Goal: Transaction & Acquisition: Purchase product/service

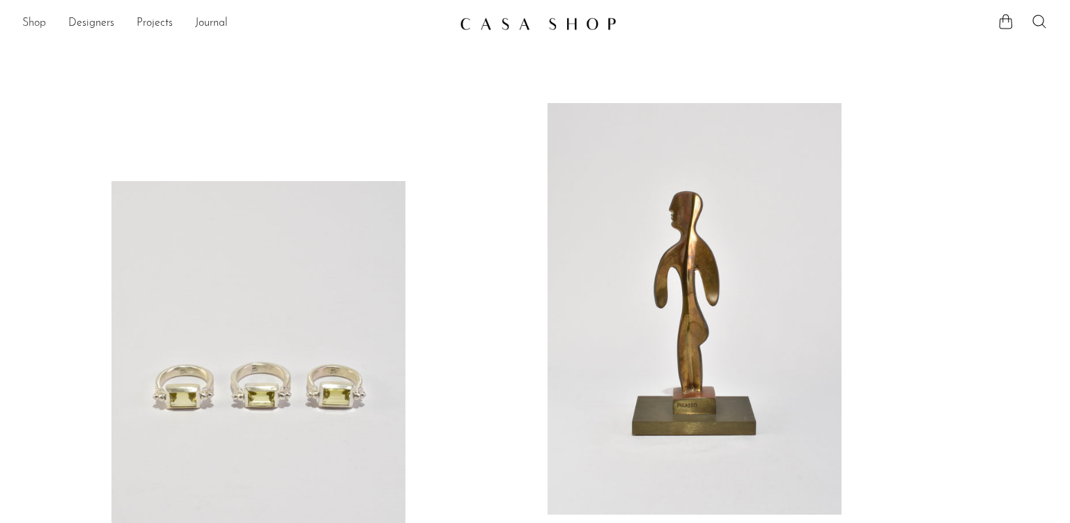
click at [33, 19] on link "Shop" at bounding box center [34, 24] width 24 height 18
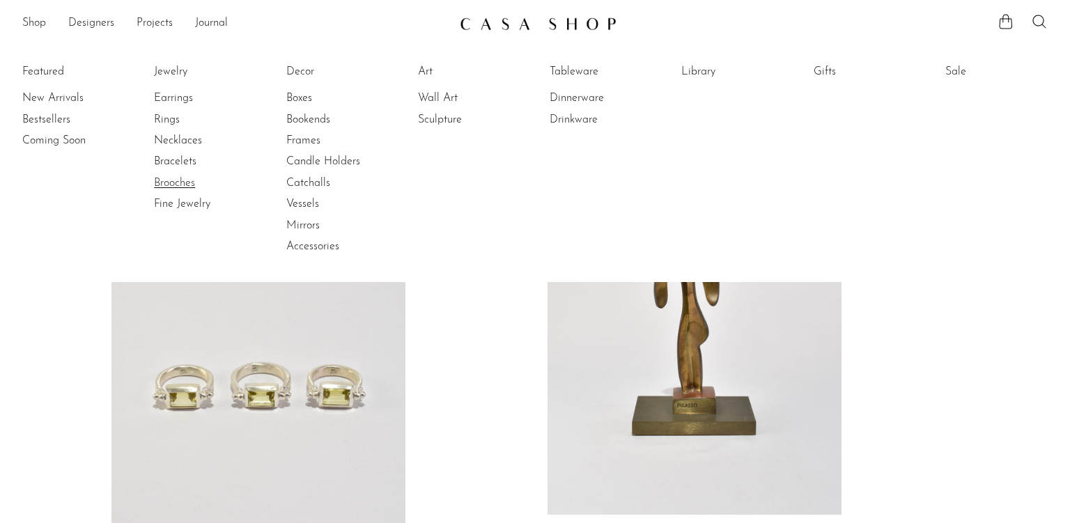
click at [183, 182] on link "Brooches" at bounding box center [206, 183] width 104 height 15
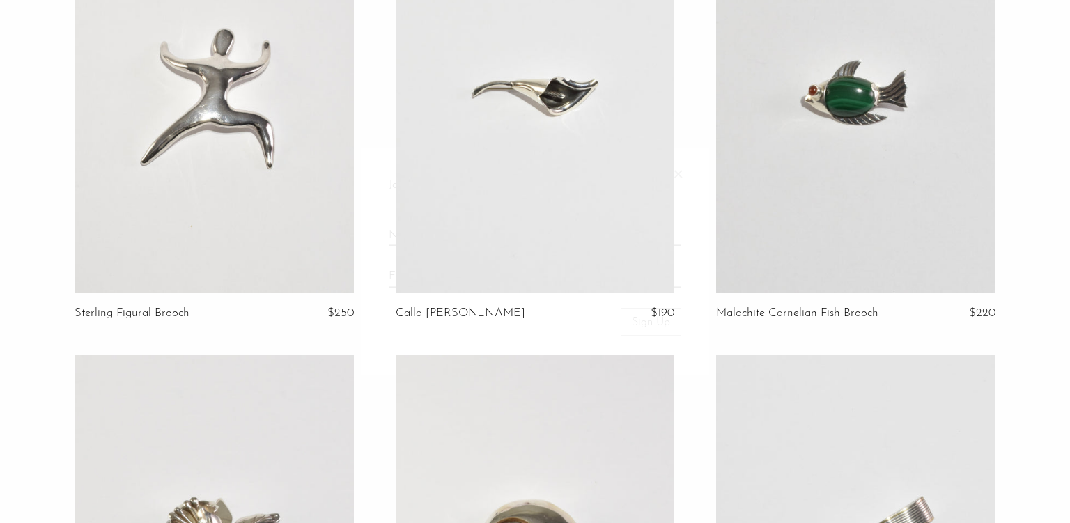
scroll to position [665, 0]
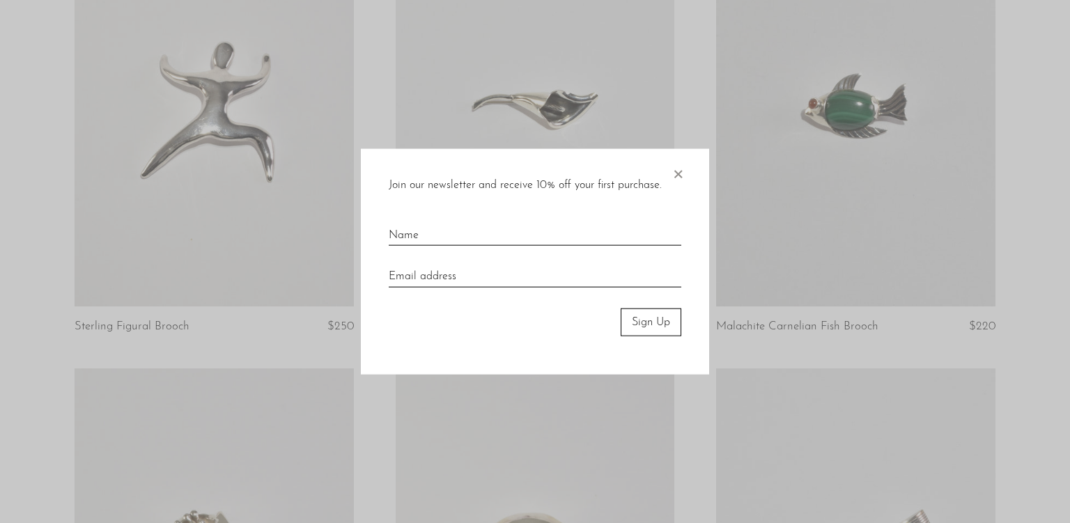
click at [612, 121] on div at bounding box center [535, 261] width 1070 height 523
click at [672, 163] on span "×" at bounding box center [678, 170] width 14 height 45
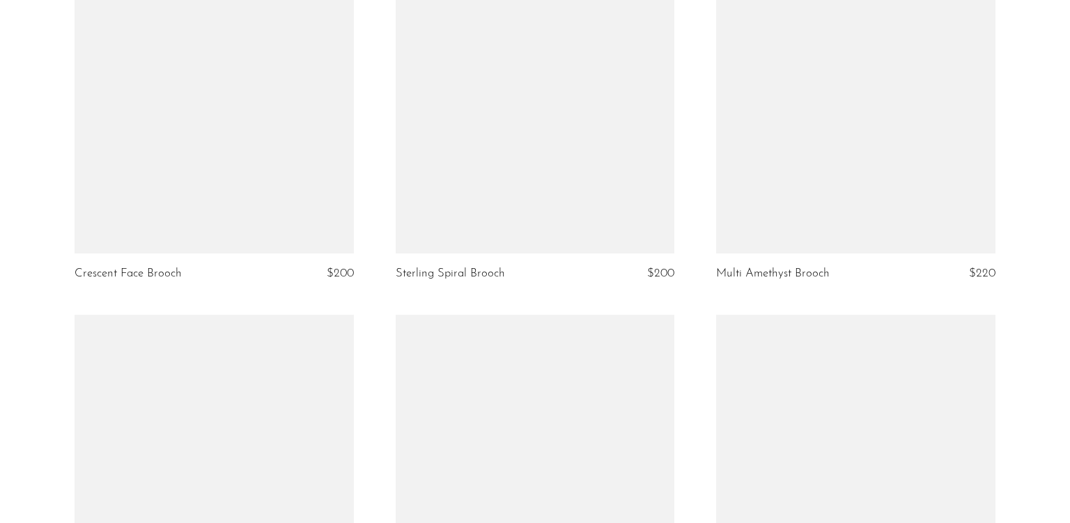
scroll to position [2997, 0]
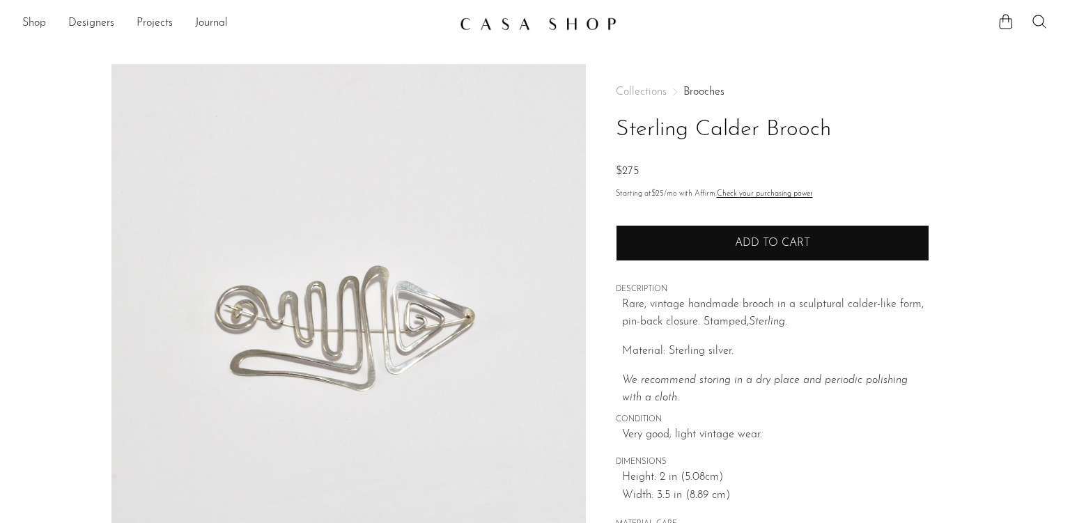
click at [761, 238] on span "Add to cart" at bounding box center [772, 243] width 75 height 13
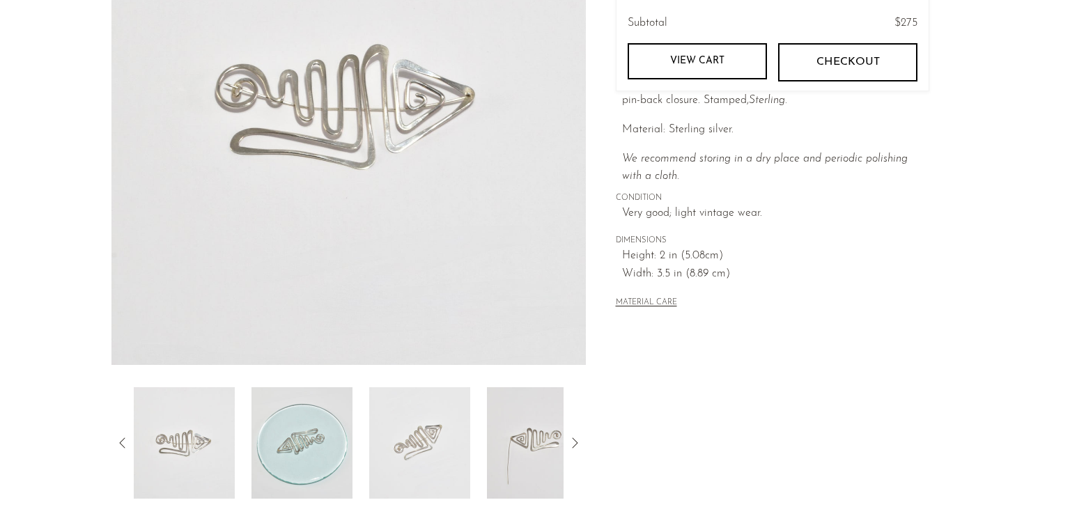
scroll to position [281, 0]
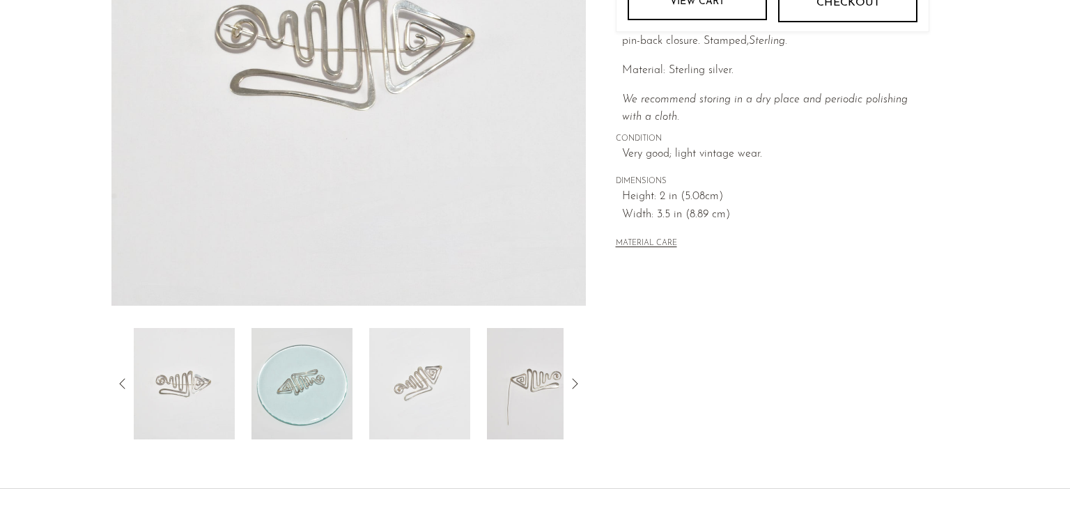
click at [331, 409] on img at bounding box center [301, 383] width 101 height 111
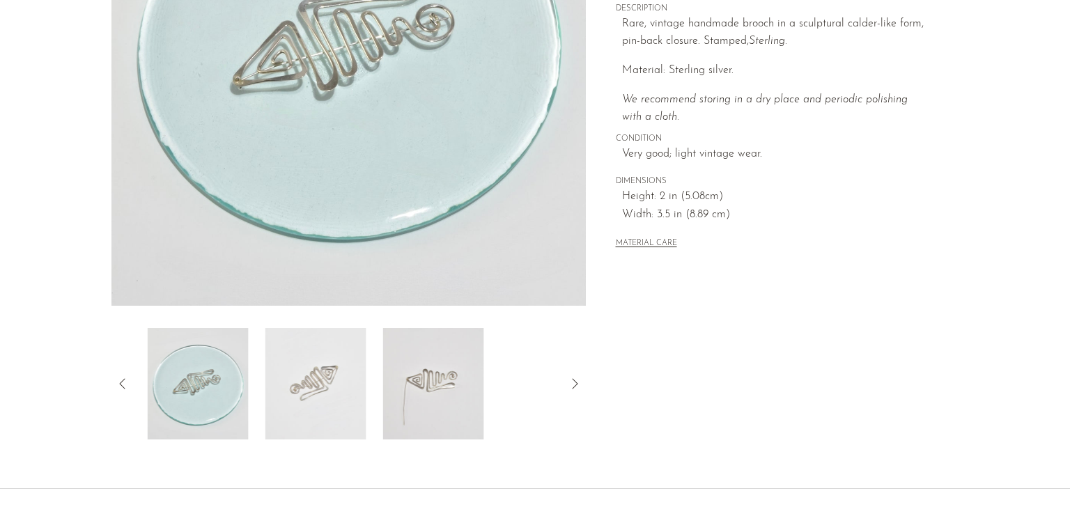
click at [431, 394] on img at bounding box center [433, 383] width 101 height 111
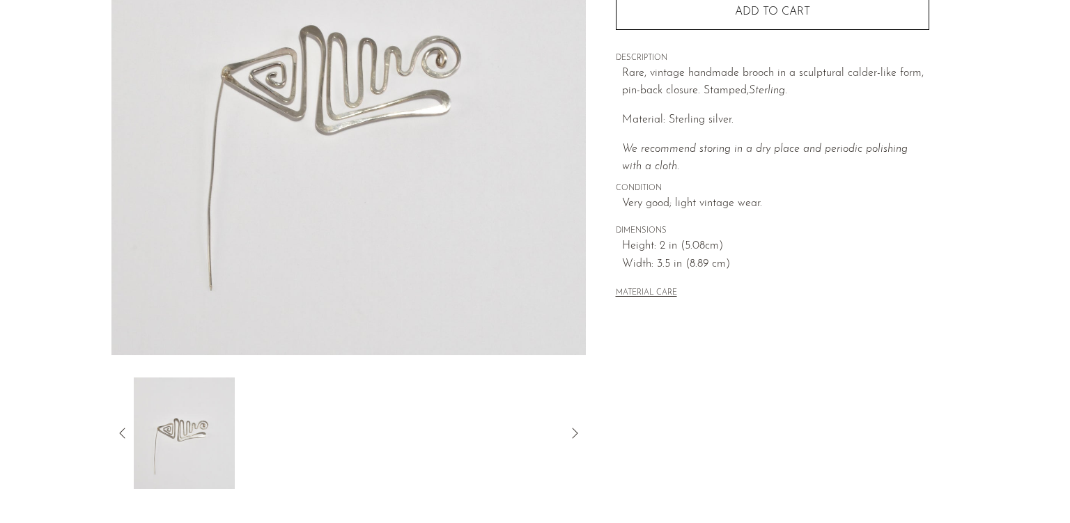
scroll to position [268, 0]
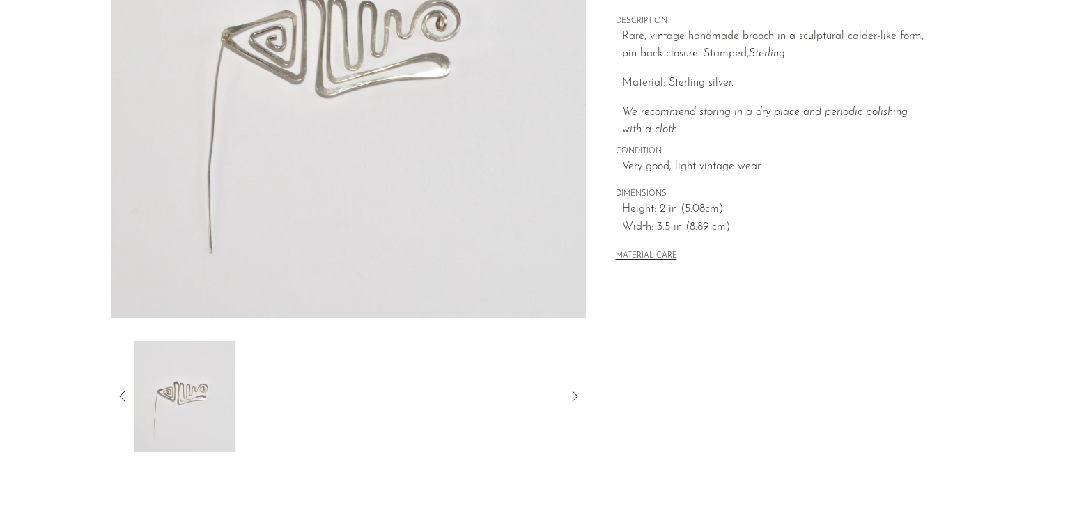
click at [118, 399] on icon at bounding box center [122, 396] width 17 height 17
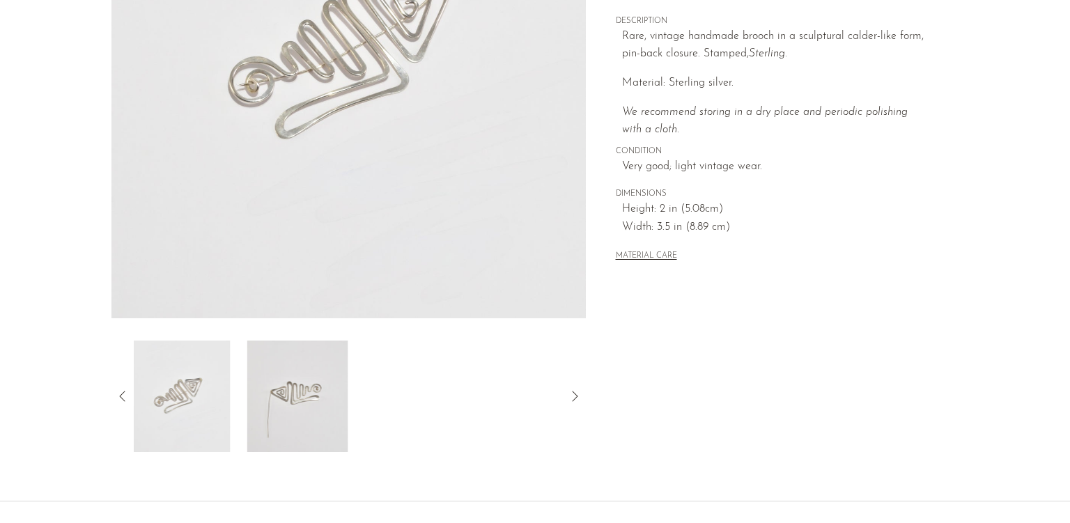
click at [192, 395] on img at bounding box center [180, 396] width 101 height 111
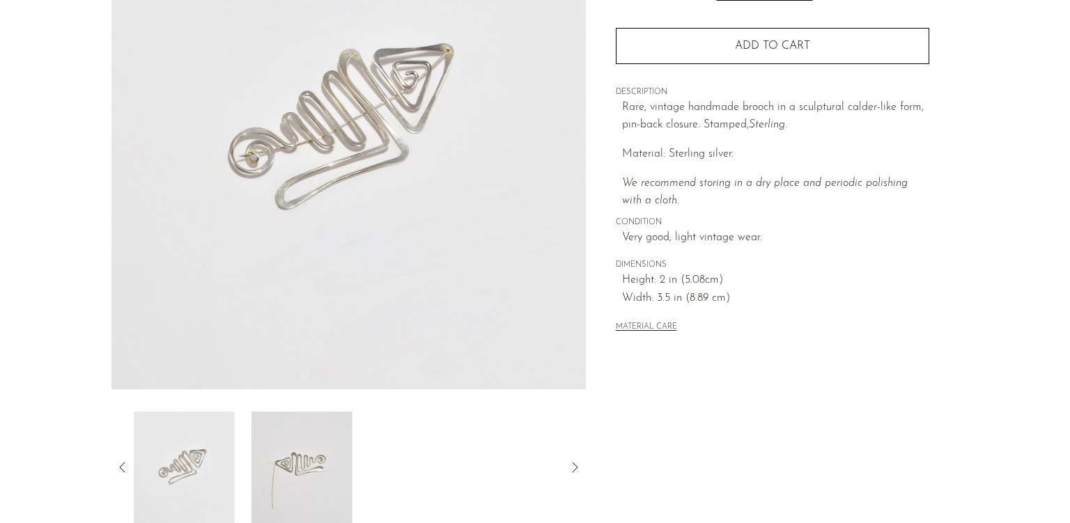
scroll to position [192, 0]
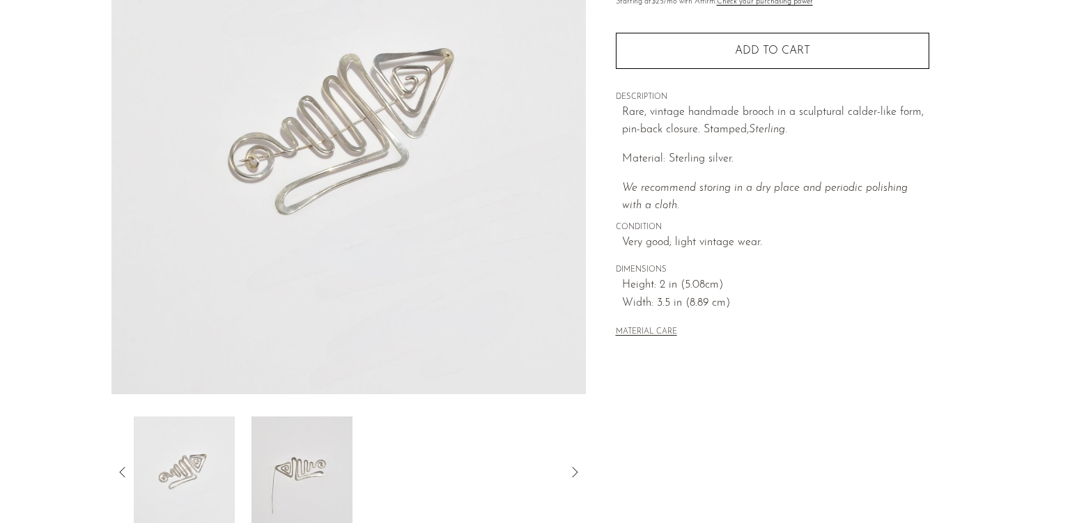
click at [178, 461] on img at bounding box center [184, 472] width 101 height 111
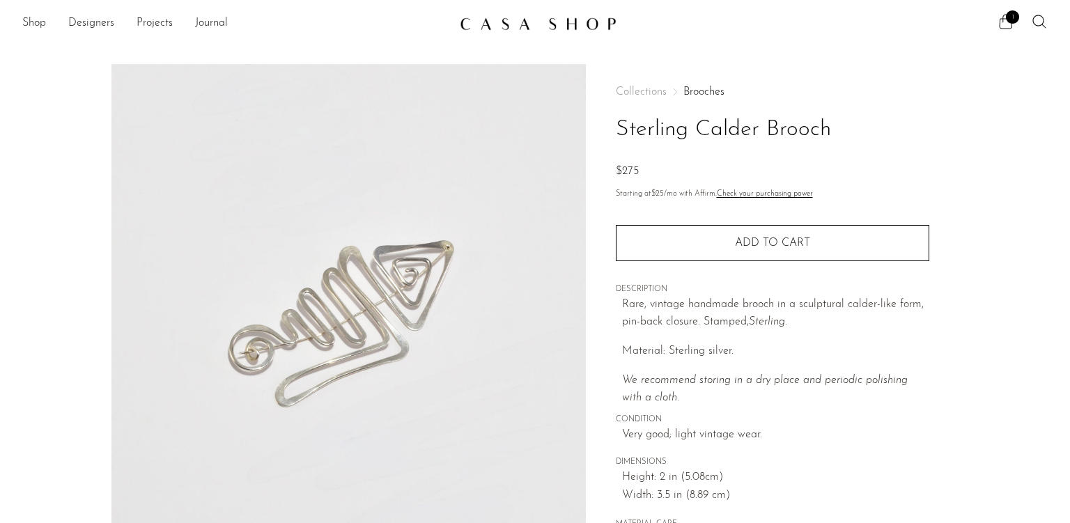
click at [1004, 25] on icon at bounding box center [1006, 21] width 17 height 17
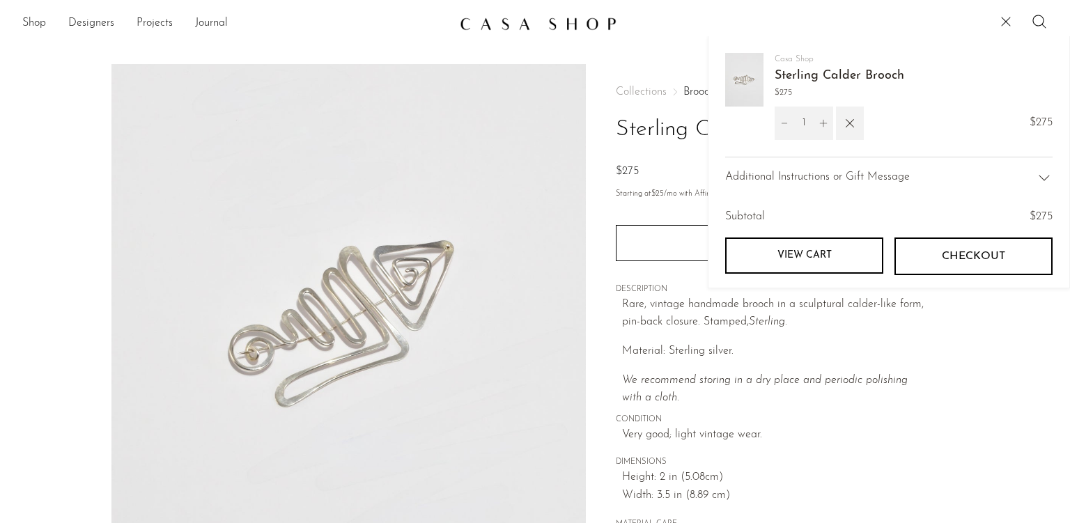
click at [976, 251] on span "Checkout" at bounding box center [973, 256] width 63 height 13
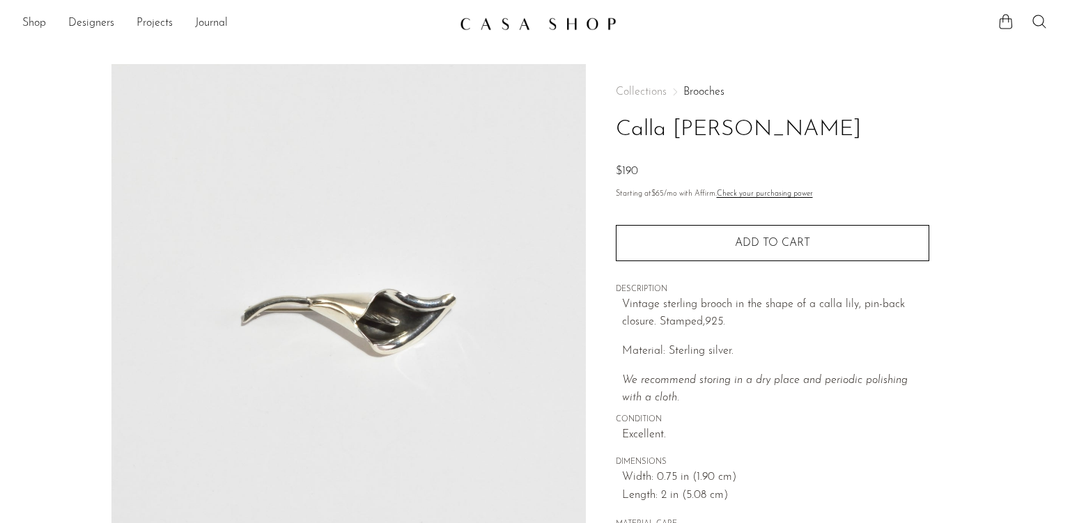
scroll to position [384, 0]
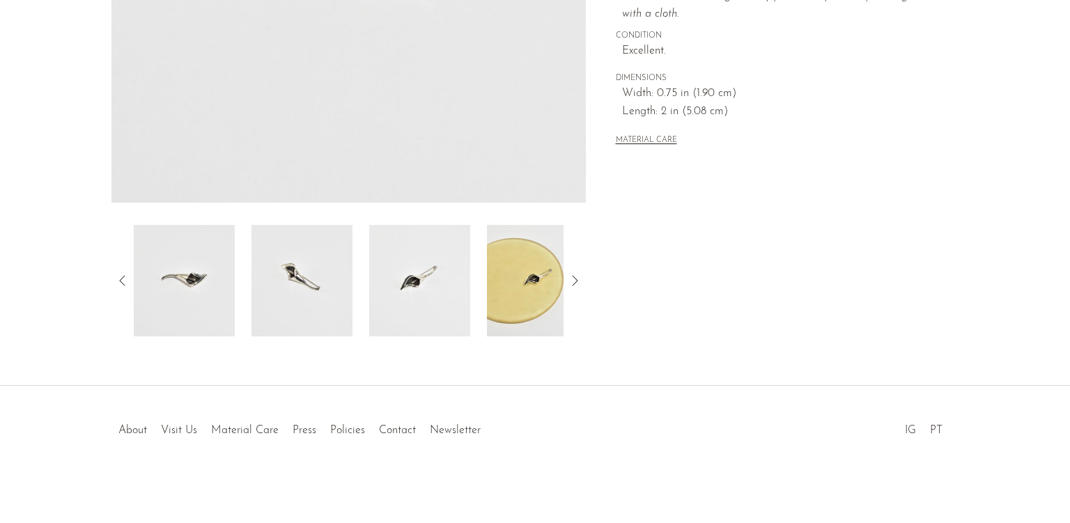
click at [525, 303] on img at bounding box center [537, 280] width 101 height 111
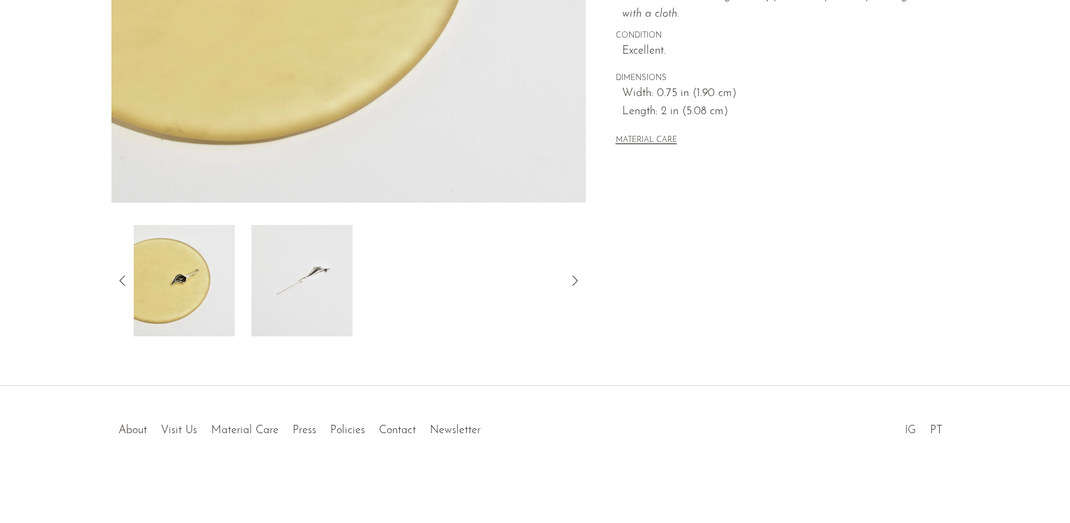
click at [910, 430] on link "IG" at bounding box center [910, 430] width 11 height 11
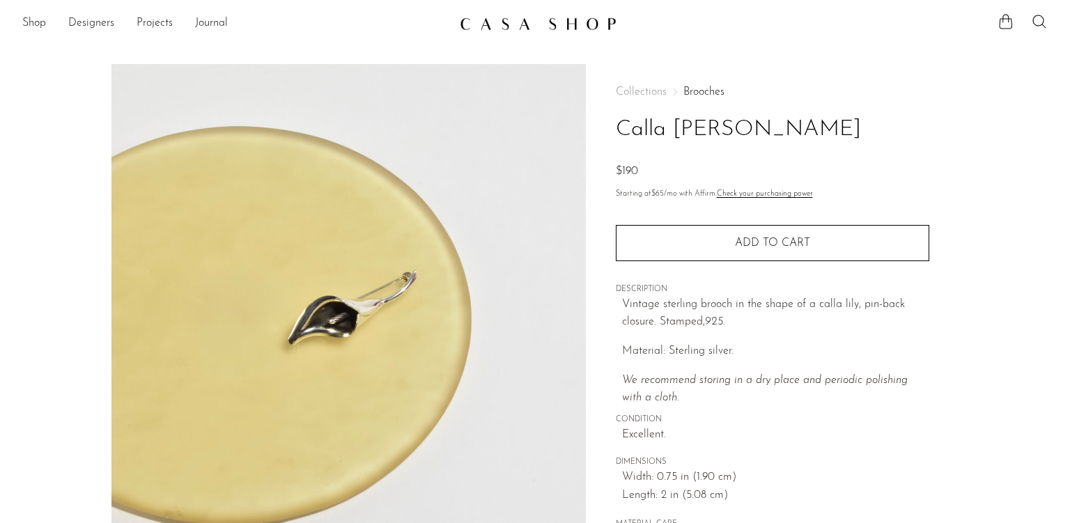
scroll to position [1, 0]
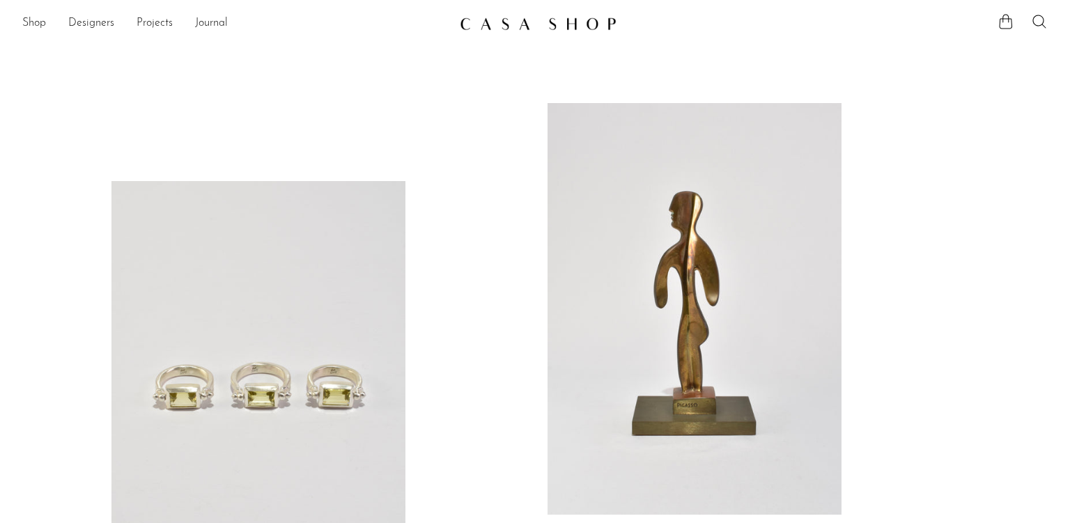
click at [35, 13] on li "Shop Featured New Arrivals Bestsellers Coming Soon Jewelry Jewelry All Earrings…" at bounding box center [34, 24] width 24 height 24
click at [35, 19] on link "Shop" at bounding box center [34, 24] width 24 height 18
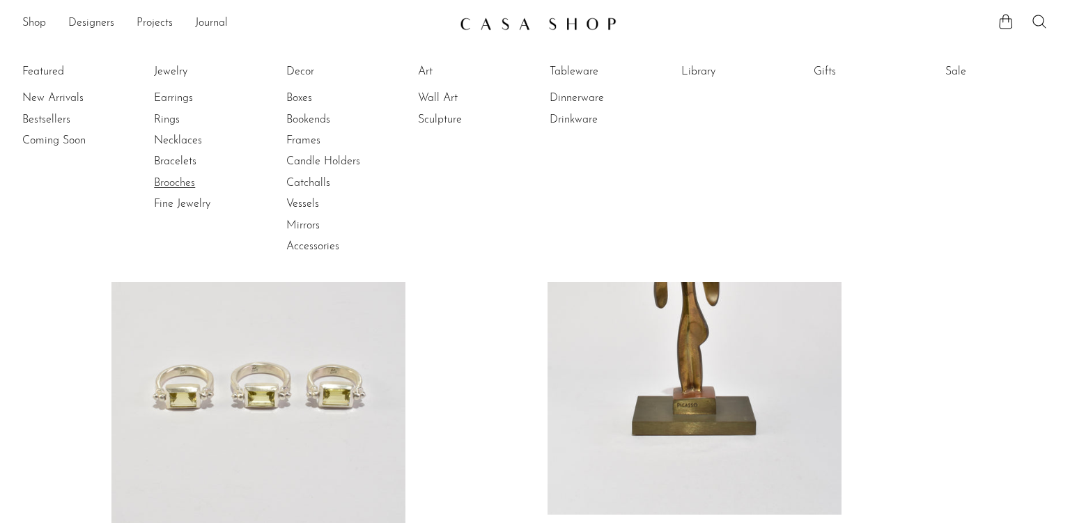
click at [193, 183] on link "Brooches" at bounding box center [206, 183] width 104 height 15
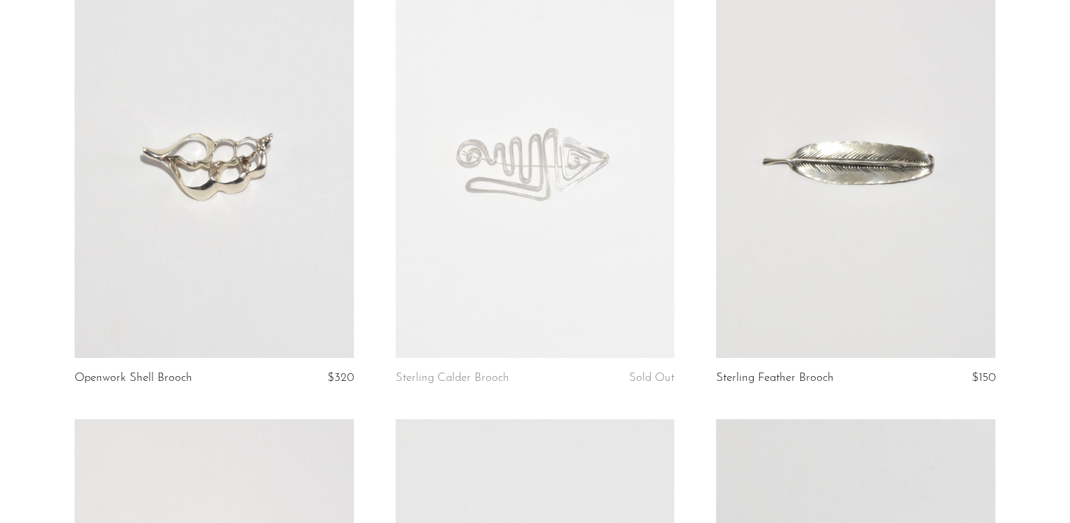
scroll to position [173, 0]
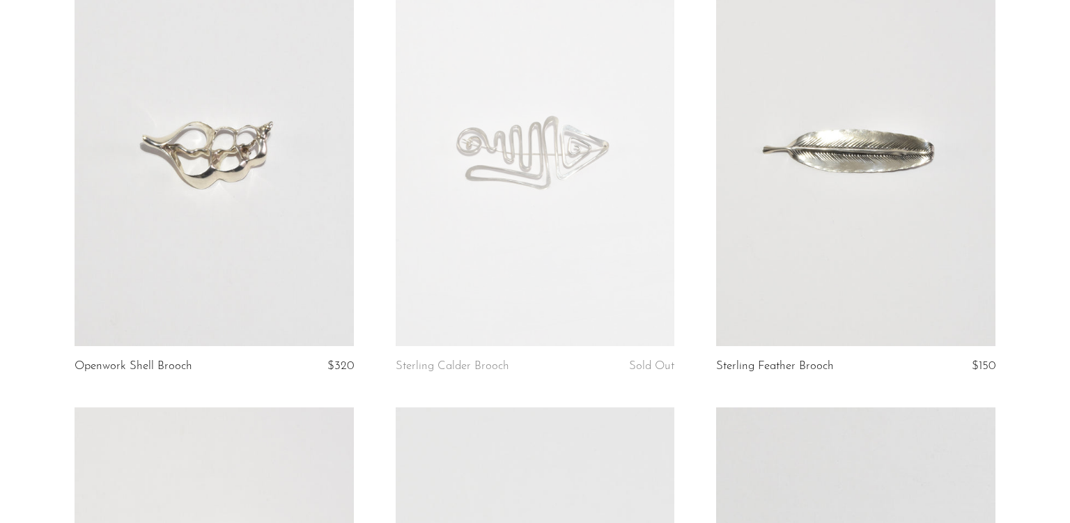
click at [530, 189] on link at bounding box center [535, 150] width 279 height 391
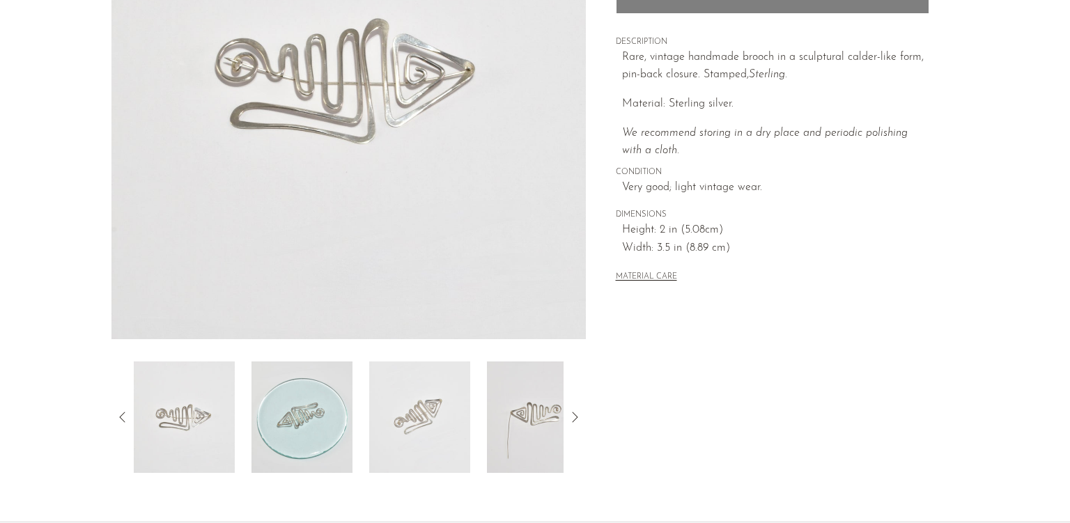
scroll to position [384, 0]
